Goal: Transaction & Acquisition: Purchase product/service

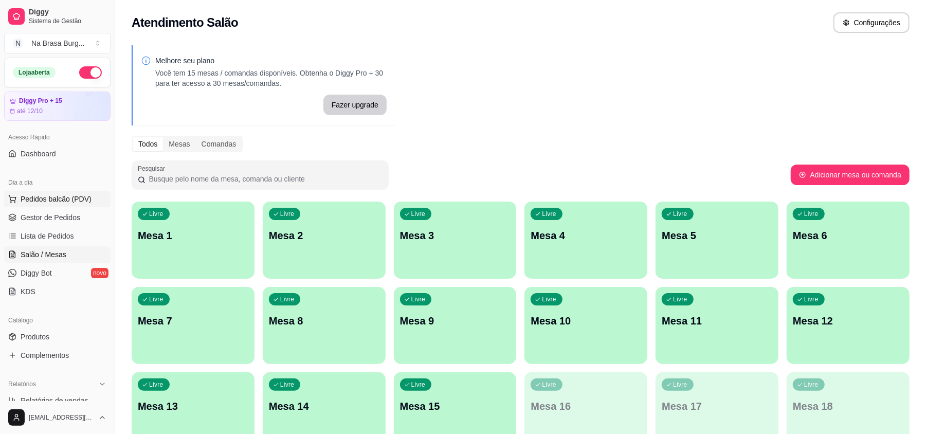
click at [70, 196] on span "Pedidos balcão (PDV)" at bounding box center [56, 199] width 71 height 10
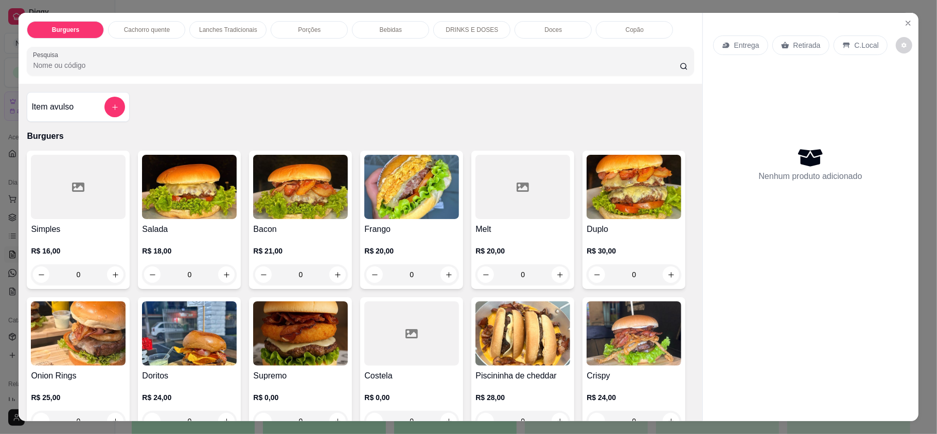
click at [282, 186] on img at bounding box center [300, 187] width 95 height 64
click at [393, 117] on div "ARTESANAL R$ 21,00" at bounding box center [469, 133] width 272 height 34
radio input "true"
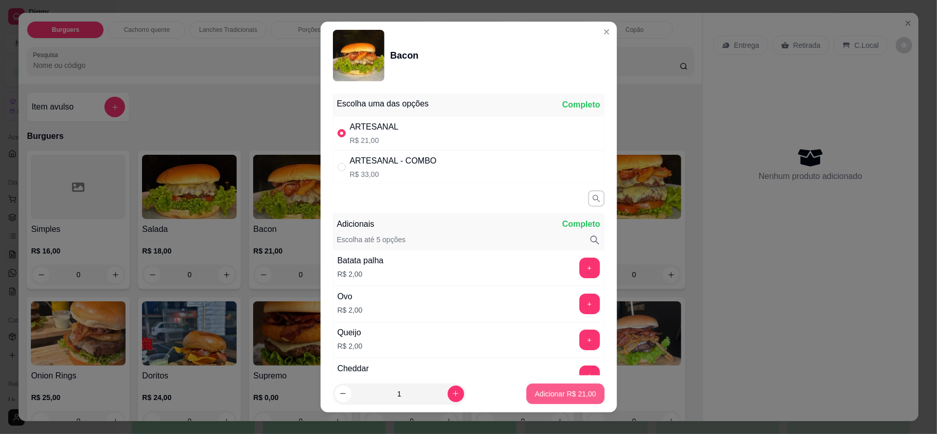
click at [535, 390] on p "Adicionar R$ 21,00" at bounding box center [564, 394] width 61 height 10
type input "1"
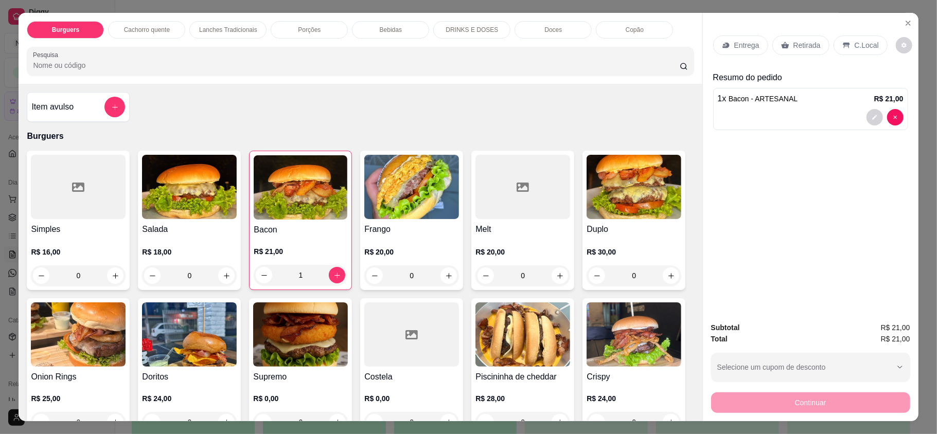
click at [402, 42] on div "Burguers Cachorro quente Lanches Tradicionais Porções Bebidas DRINKS E DOSES Do…" at bounding box center [360, 48] width 683 height 71
click at [404, 34] on div "Bebidas" at bounding box center [390, 29] width 77 height 17
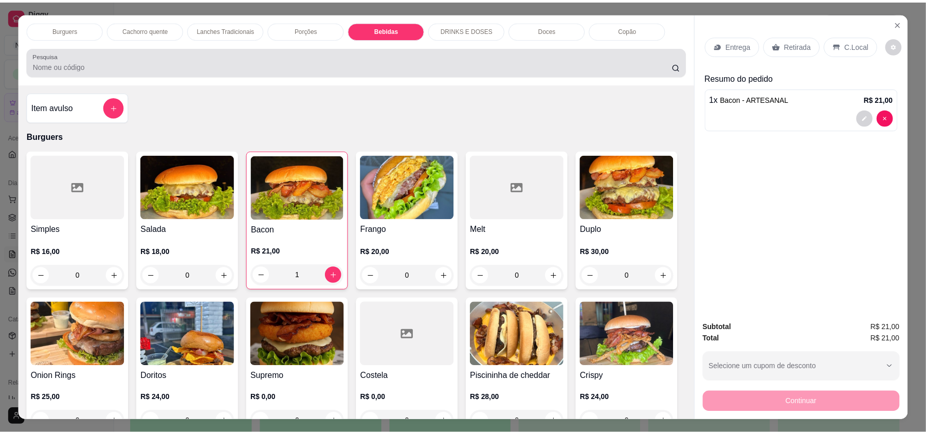
scroll to position [20, 0]
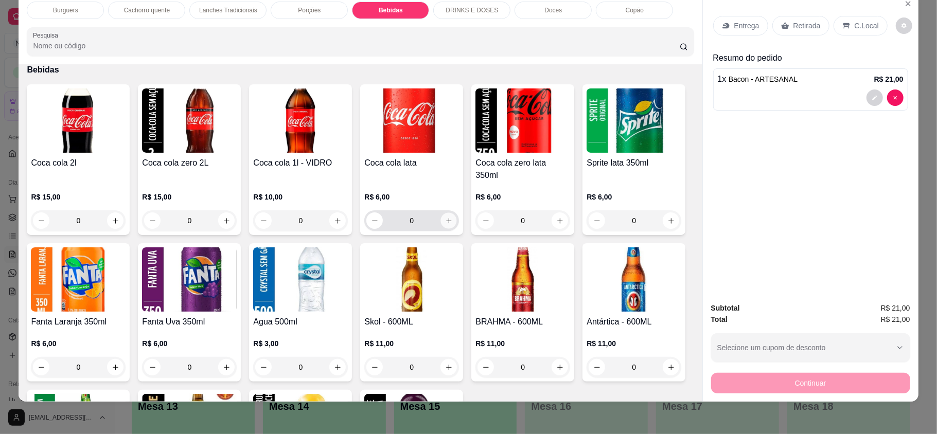
click at [445, 217] on icon "increase-product-quantity" at bounding box center [449, 221] width 8 height 8
type input "1"
click at [733, 32] on div "Entrega" at bounding box center [740, 26] width 55 height 20
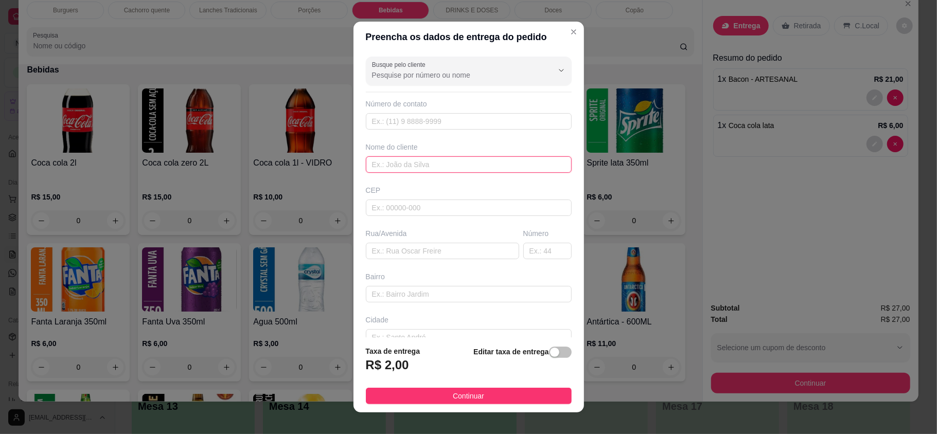
click at [476, 169] on input "text" at bounding box center [469, 164] width 206 height 16
type input "batuk"
click at [519, 389] on button "Continuar" at bounding box center [469, 396] width 206 height 16
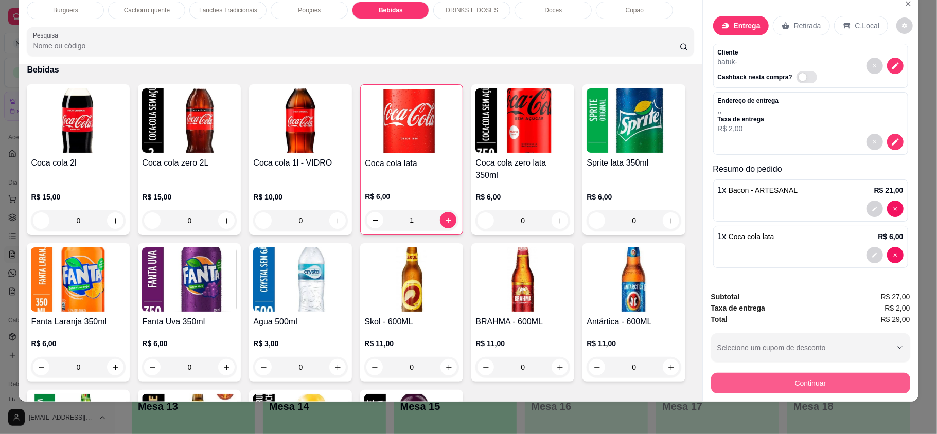
click at [807, 390] on button "Continuar" at bounding box center [810, 383] width 199 height 21
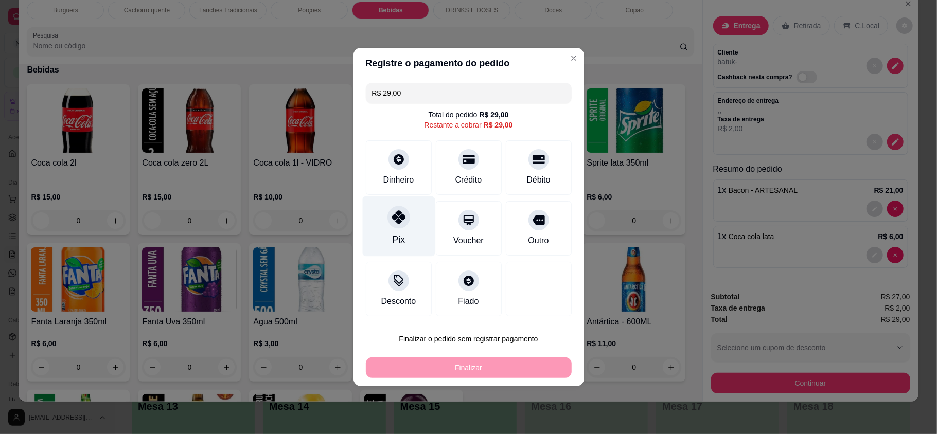
click at [394, 233] on div "Pix" at bounding box center [398, 226] width 73 height 60
type input "R$ 0,00"
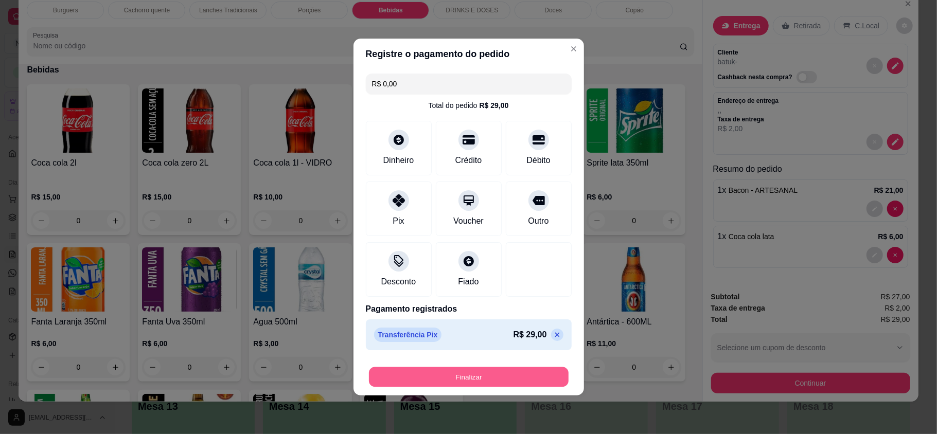
click at [501, 381] on button "Finalizar" at bounding box center [469, 377] width 200 height 20
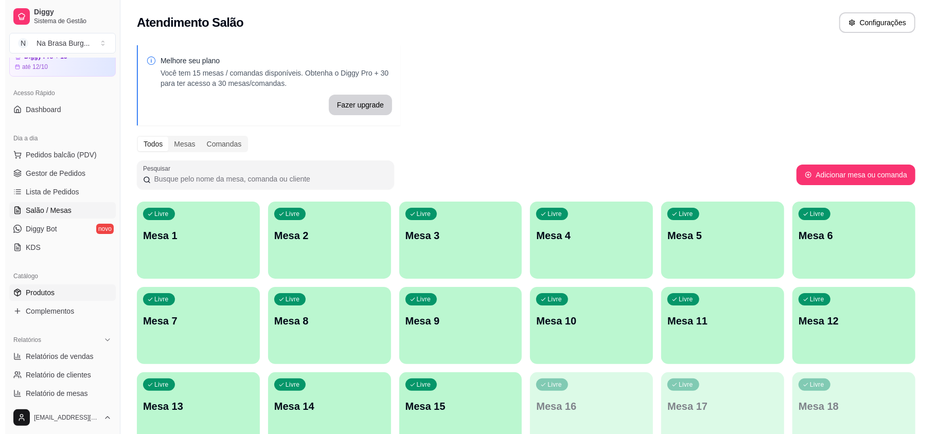
scroll to position [68, 0]
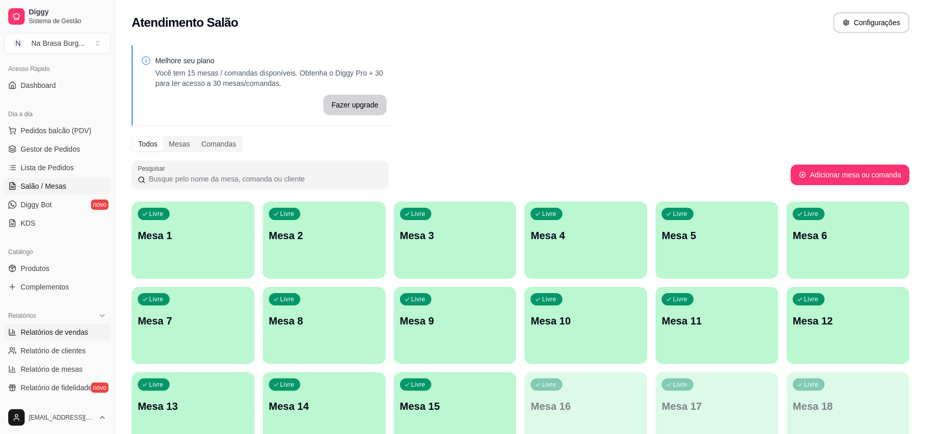
click at [52, 336] on span "Relatórios de vendas" at bounding box center [55, 332] width 68 height 10
select select "ALL"
select select "0"
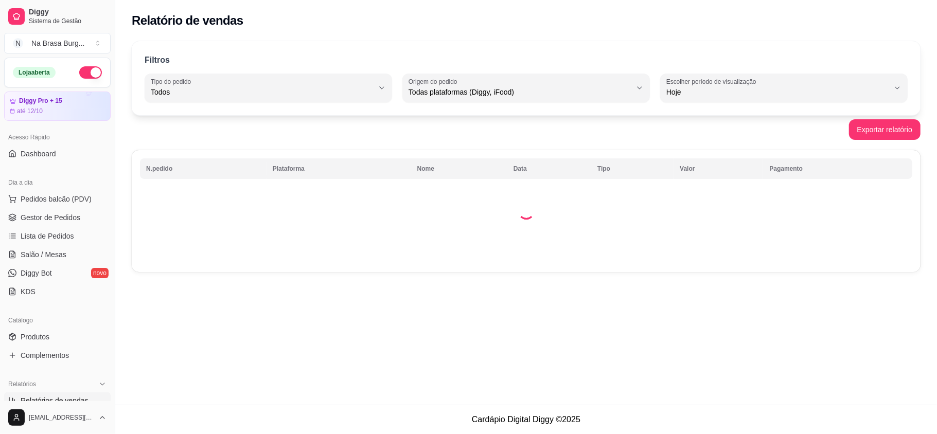
click at [79, 66] on button "button" at bounding box center [90, 72] width 23 height 12
